Goal: Transaction & Acquisition: Purchase product/service

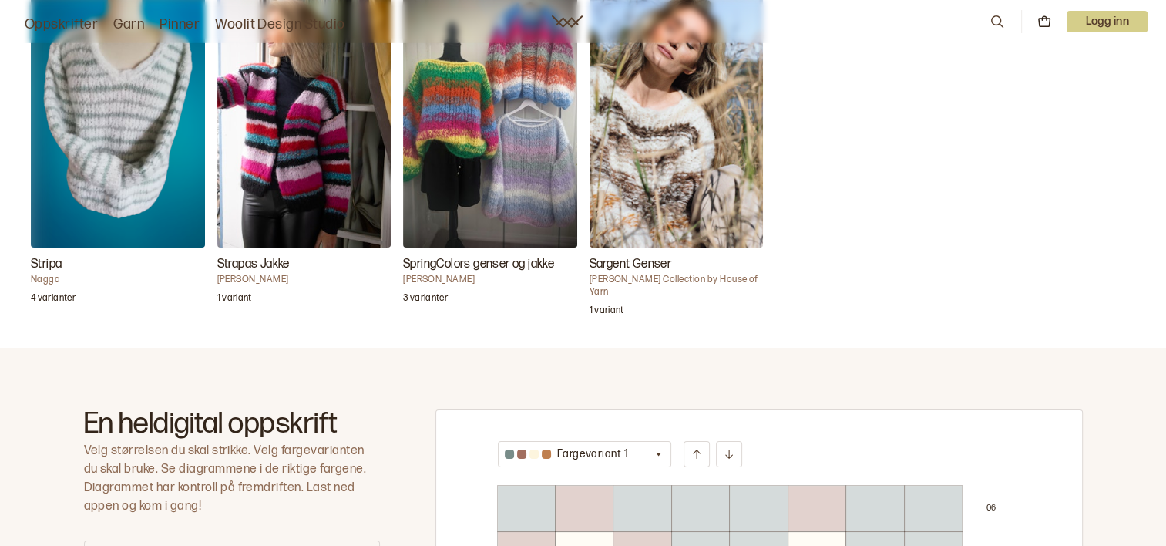
scroll to position [585, 0]
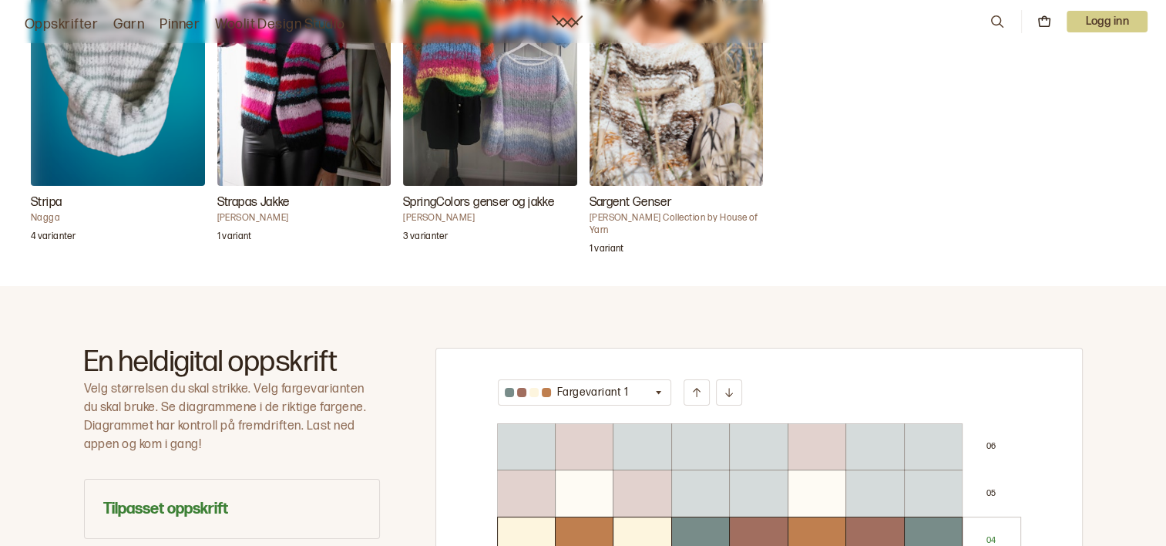
click at [237, 200] on h3 "Strapas Jakke" at bounding box center [304, 202] width 174 height 18
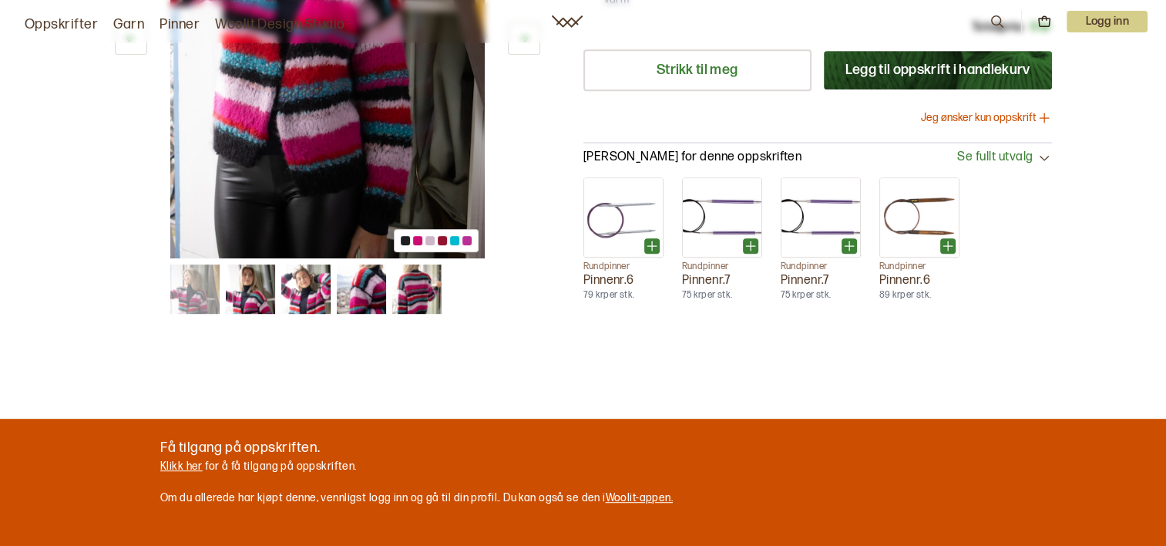
scroll to position [771, 0]
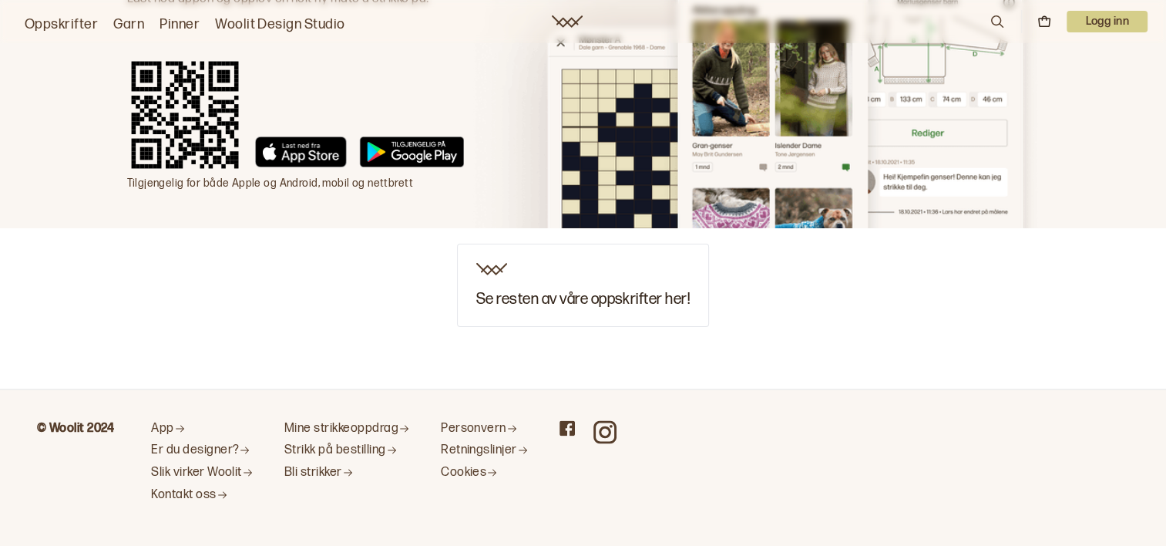
scroll to position [2535, 0]
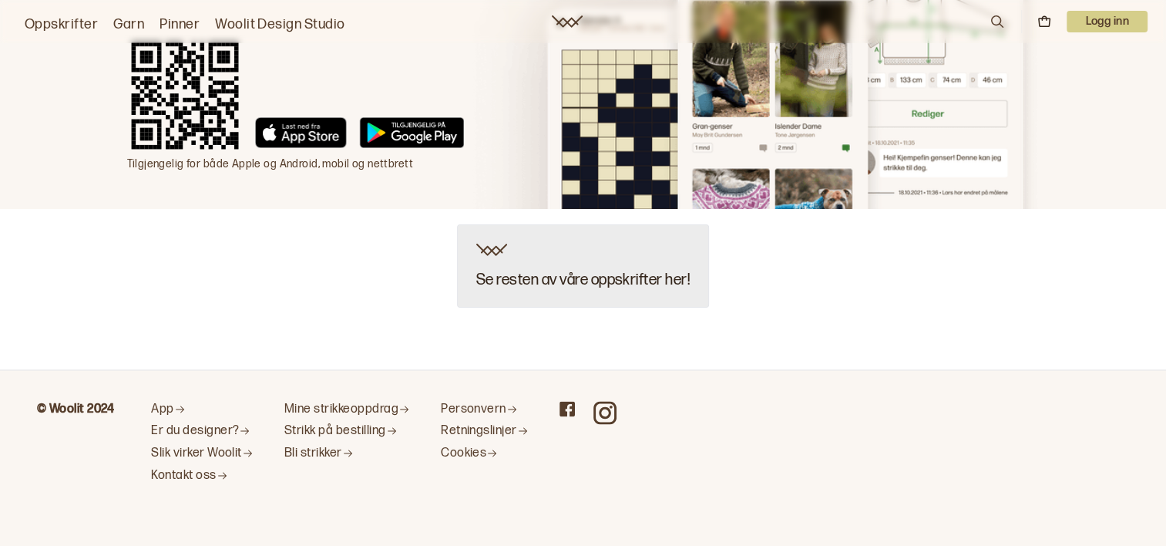
click at [517, 274] on h3 "Se resten av våre oppskrifter her!" at bounding box center [583, 279] width 214 height 17
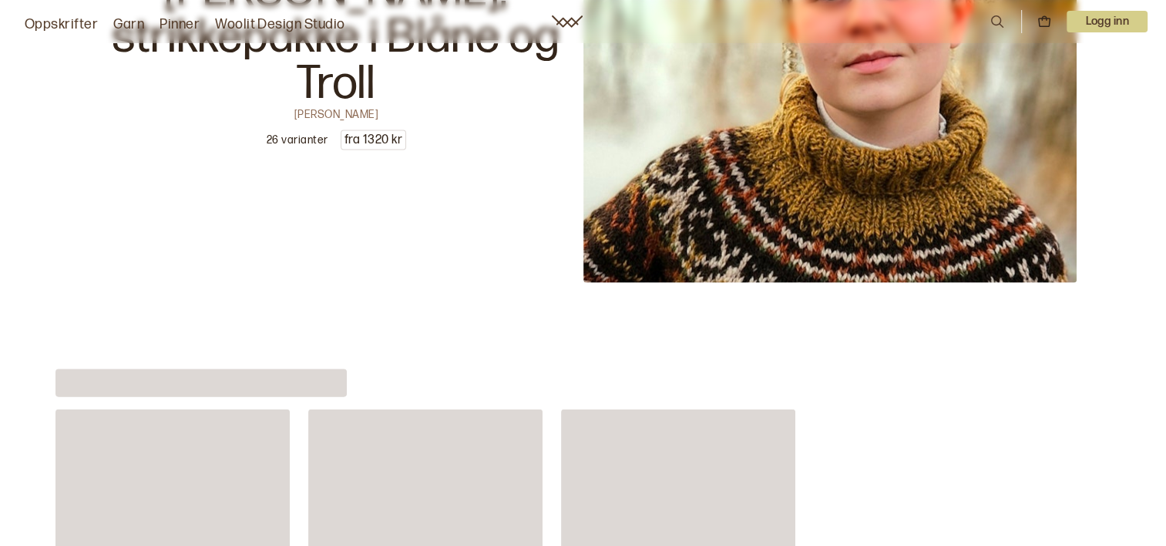
scroll to position [3318, 0]
